Goal: Information Seeking & Learning: Learn about a topic

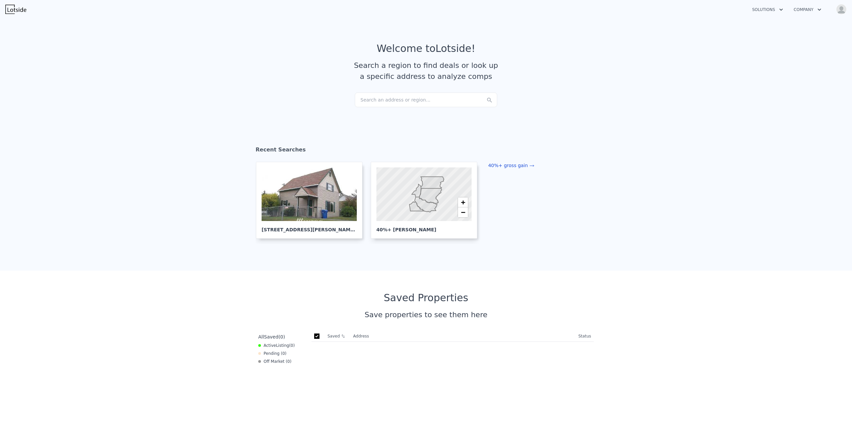
click at [514, 167] on link "40%+ gross gain" at bounding box center [511, 165] width 46 height 5
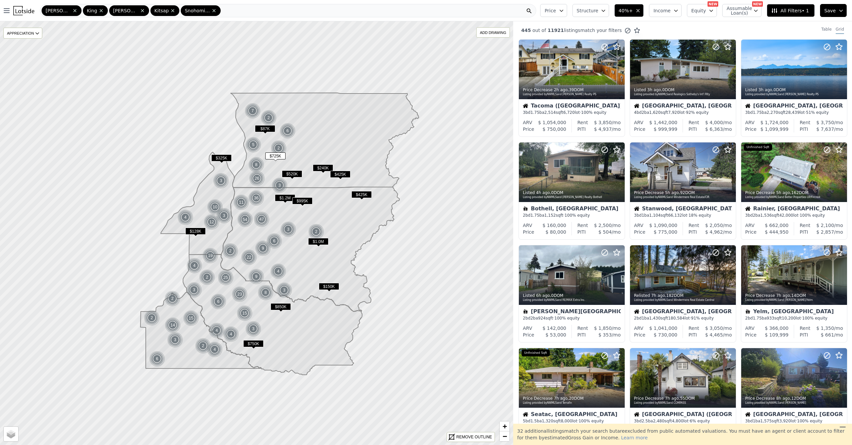
drag, startPoint x: 603, startPoint y: 13, endPoint x: 605, endPoint y: 16, distance: 3.6
click at [603, 13] on button "Structure" at bounding box center [590, 10] width 37 height 13
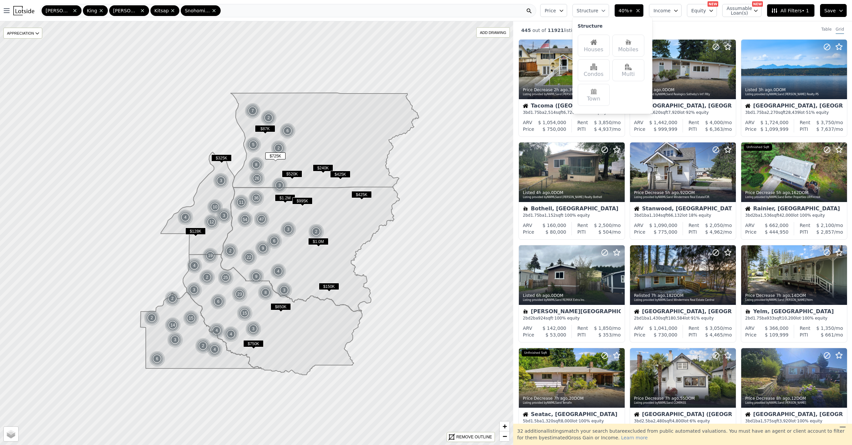
click at [597, 42] on img at bounding box center [593, 42] width 7 height 7
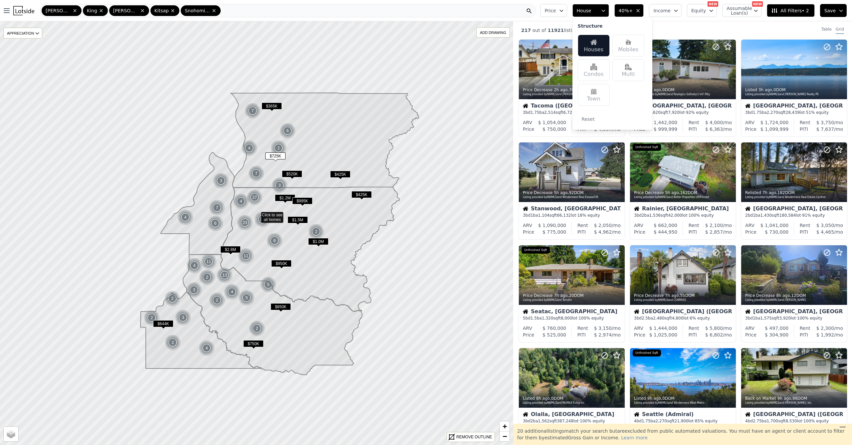
click at [597, 11] on span "House" at bounding box center [587, 10] width 21 height 7
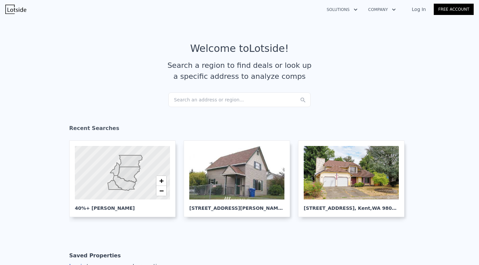
scroll to position [18, 0]
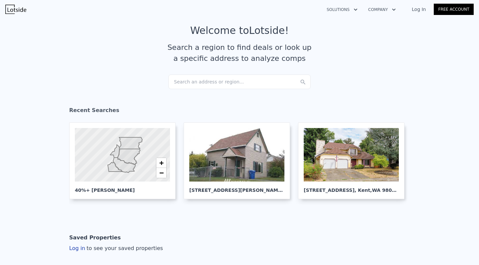
click at [420, 10] on link "Log In" at bounding box center [419, 9] width 30 height 7
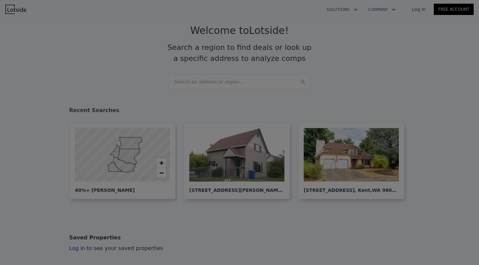
click at [420, 10] on div at bounding box center [239, 132] width 479 height 265
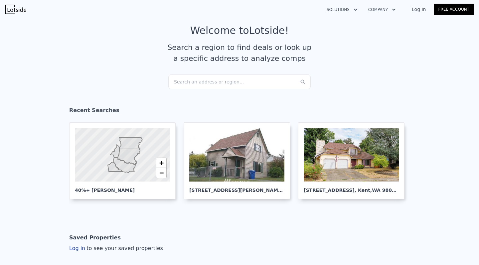
click at [420, 10] on link "Log In" at bounding box center [419, 9] width 30 height 7
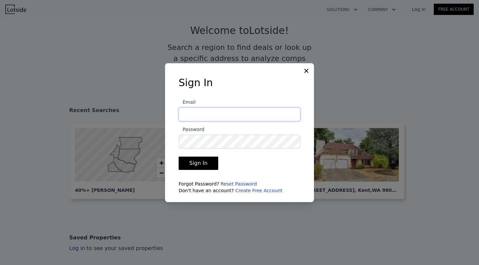
type input "mark@varvaryuk.com"
click at [197, 163] on button "Sign In" at bounding box center [199, 163] width 40 height 13
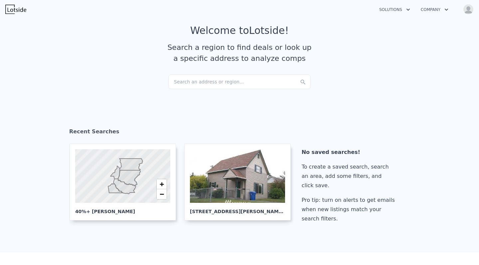
click at [436, 13] on button "Company" at bounding box center [435, 10] width 38 height 12
click at [436, 10] on button "Company" at bounding box center [435, 10] width 38 height 12
click at [433, 5] on button "Company" at bounding box center [435, 10] width 38 height 12
click at [467, 8] on img "button" at bounding box center [468, 9] width 11 height 11
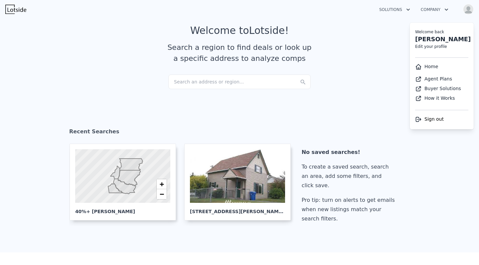
click at [467, 8] on img "button" at bounding box center [468, 9] width 11 height 11
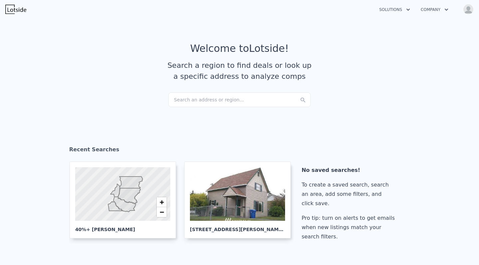
scroll to position [0, 0]
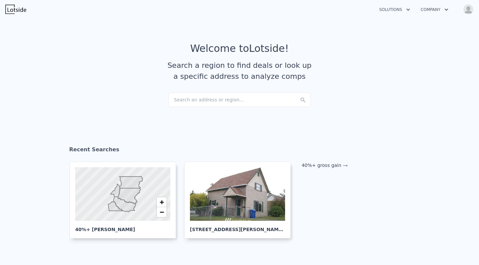
checkbox input "true"
click at [325, 165] on link "40%+ gross gain" at bounding box center [325, 165] width 46 height 5
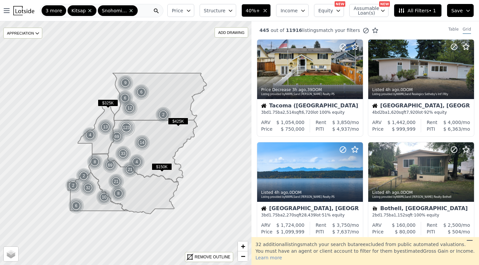
click at [221, 15] on button "Structure" at bounding box center [218, 10] width 37 height 13
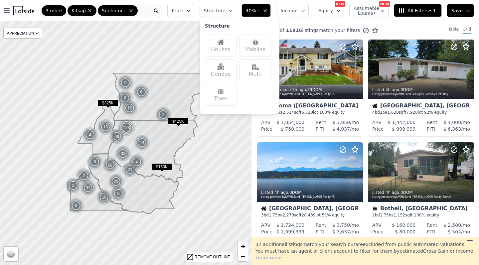
click at [221, 40] on div "Houses" at bounding box center [221, 46] width 32 height 22
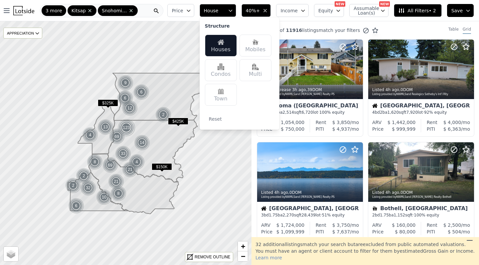
click at [221, 12] on span "House" at bounding box center [214, 10] width 21 height 7
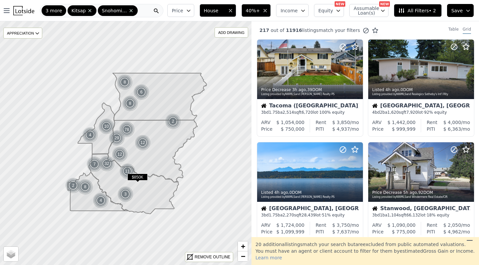
click at [61, 9] on span "3 more" at bounding box center [54, 10] width 17 height 7
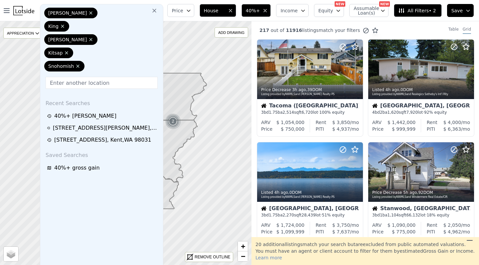
click at [158, 12] on icon at bounding box center [154, 10] width 7 height 7
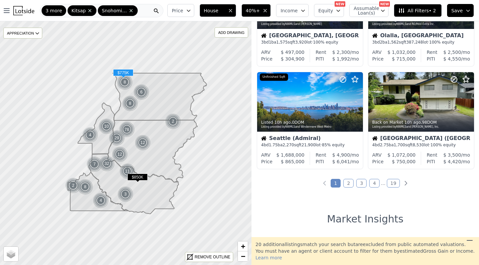
scroll to position [516, 0]
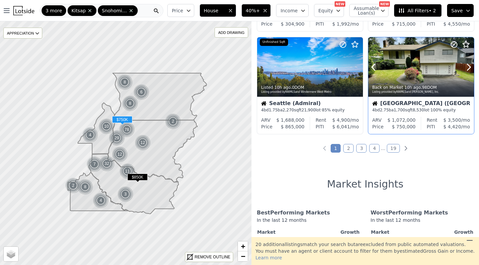
click at [347, 149] on link "2" at bounding box center [348, 148] width 10 height 9
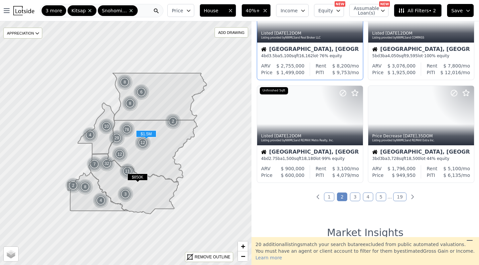
scroll to position [468, 0]
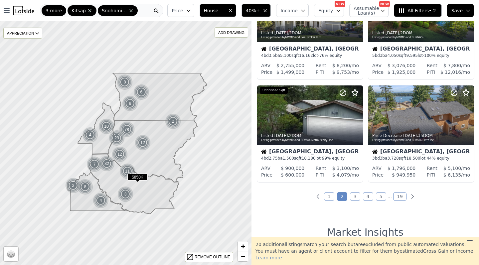
click at [334, 201] on link "1" at bounding box center [329, 196] width 10 height 9
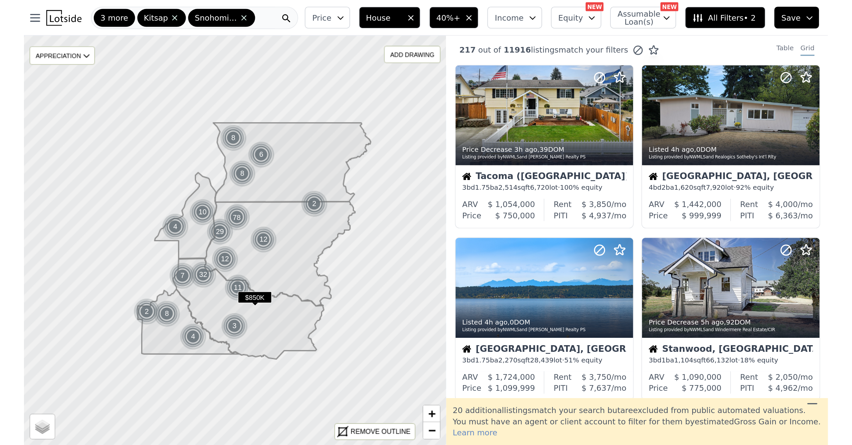
scroll to position [0, 0]
